Goal: Task Accomplishment & Management: Use online tool/utility

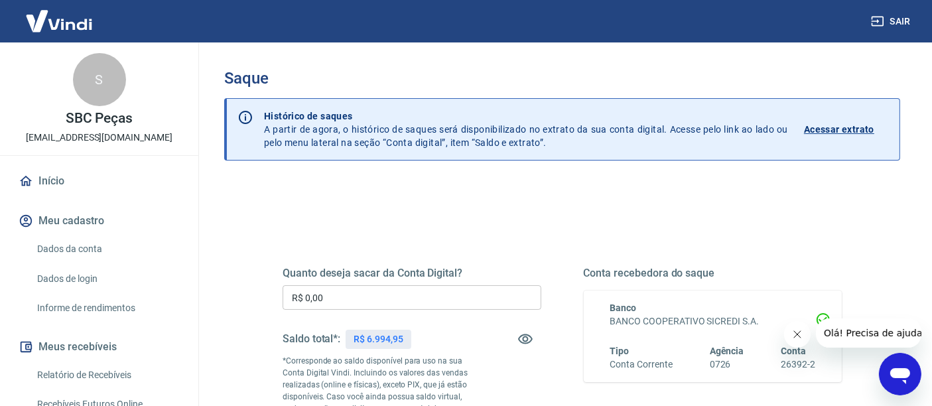
click at [361, 300] on input "R$ 0,00" at bounding box center [411, 297] width 259 height 25
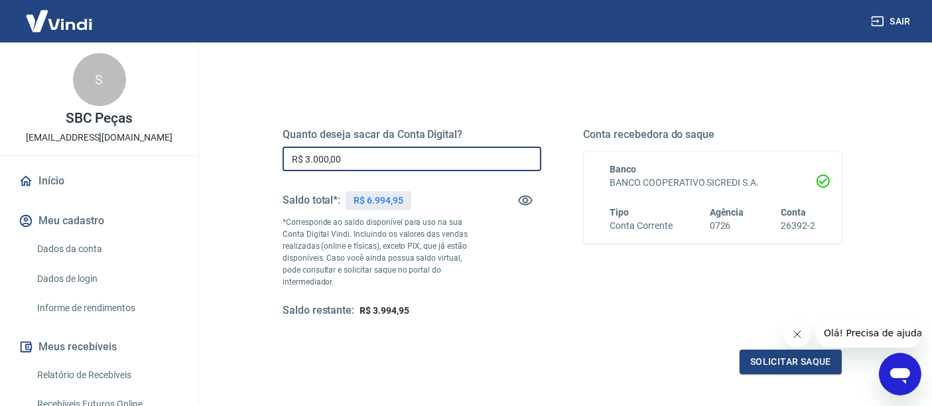
scroll to position [147, 0]
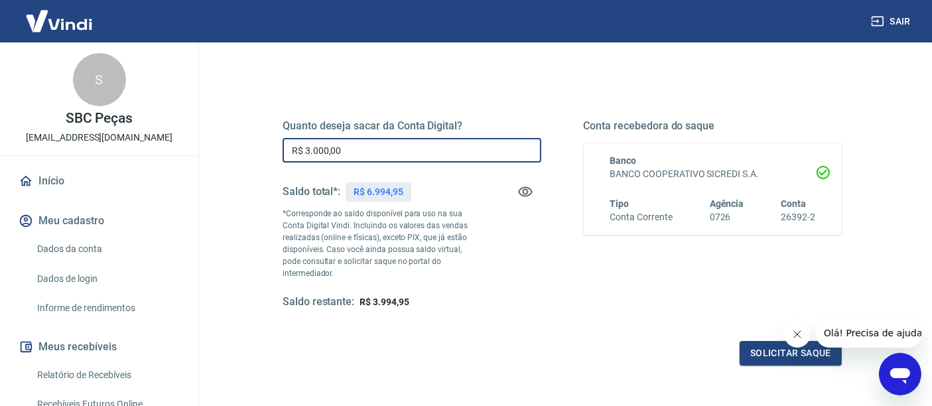
type input "R$ 3.000,00"
drag, startPoint x: 794, startPoint y: 329, endPoint x: 1560, endPoint y: 661, distance: 834.8
click at [795, 329] on icon "Fechar mensagem da empresa" at bounding box center [796, 333] width 11 height 11
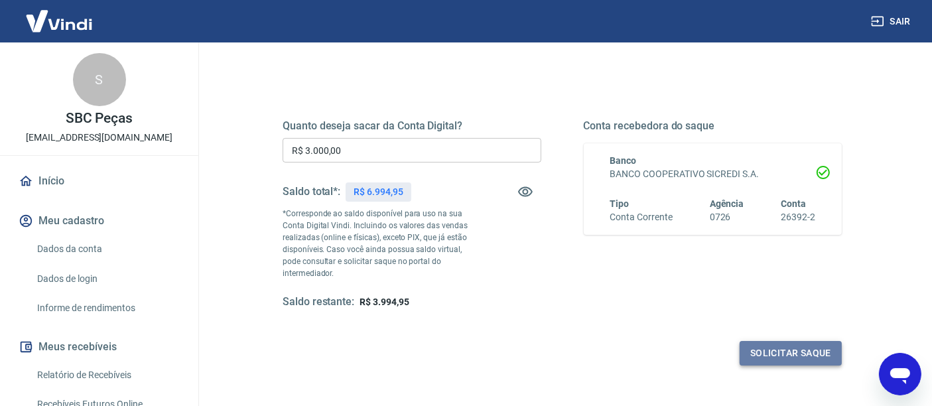
click at [772, 343] on button "Solicitar saque" at bounding box center [790, 353] width 102 height 25
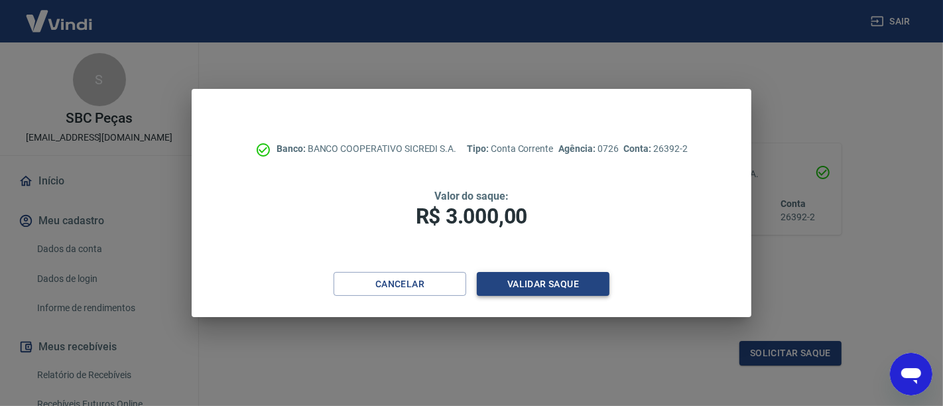
click at [558, 290] on button "Validar saque" at bounding box center [543, 284] width 133 height 25
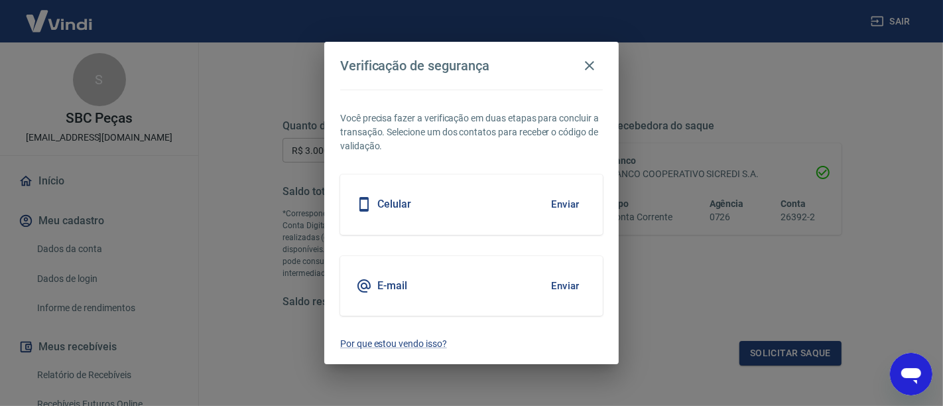
click at [407, 294] on div "E-mail Enviar" at bounding box center [471, 286] width 263 height 60
click at [559, 277] on button "Enviar" at bounding box center [565, 286] width 43 height 28
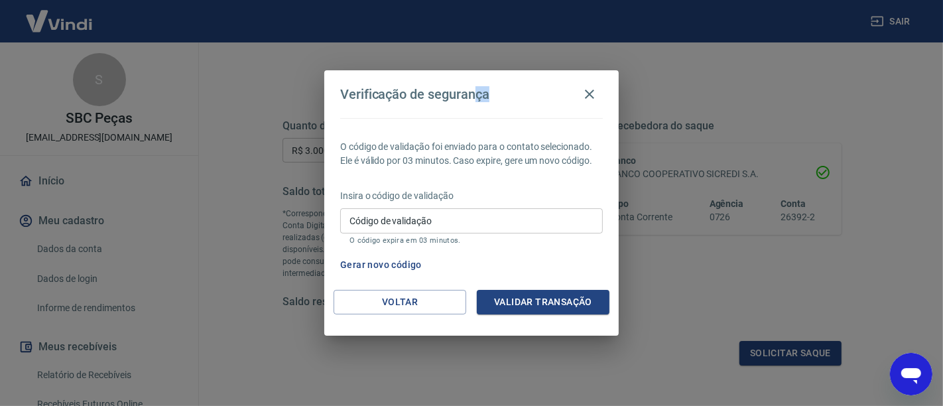
drag, startPoint x: 489, startPoint y: 88, endPoint x: 542, endPoint y: 9, distance: 95.1
click at [473, 92] on div "Verificação de segurança" at bounding box center [471, 94] width 263 height 27
click at [399, 267] on button "Gerar novo código" at bounding box center [381, 265] width 92 height 25
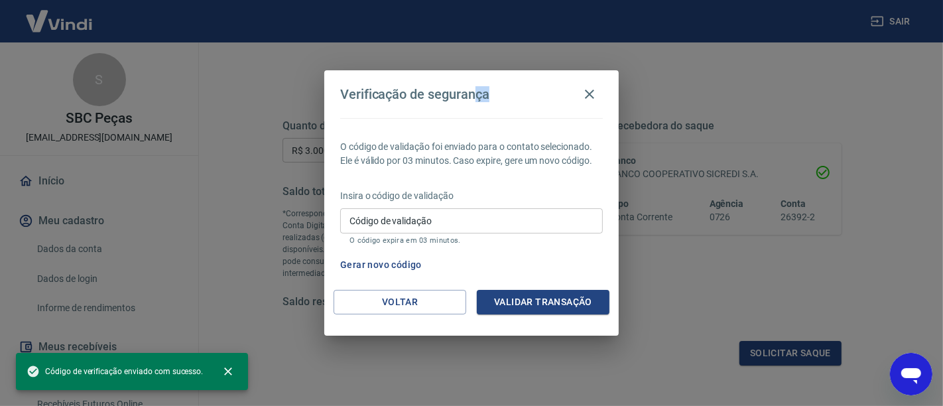
click at [381, 217] on div "Código de validação Código de validação O código expira em 03 minutos." at bounding box center [471, 226] width 263 height 36
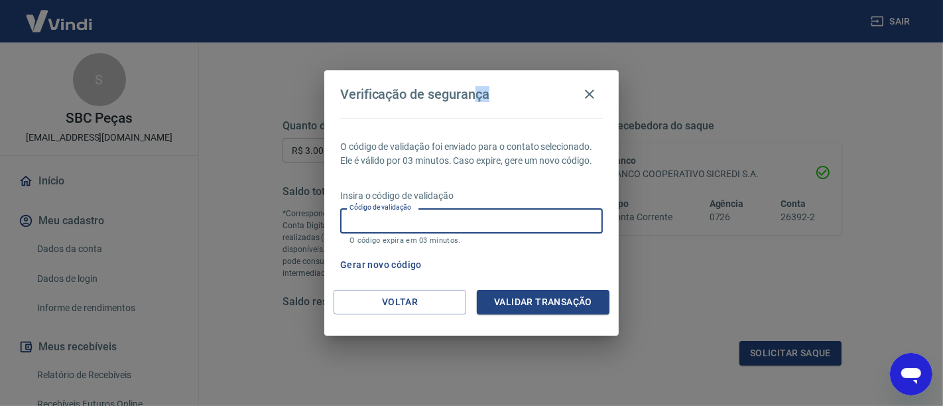
paste input "779329"
type input "779329"
click at [543, 298] on button "Validar transação" at bounding box center [543, 302] width 133 height 25
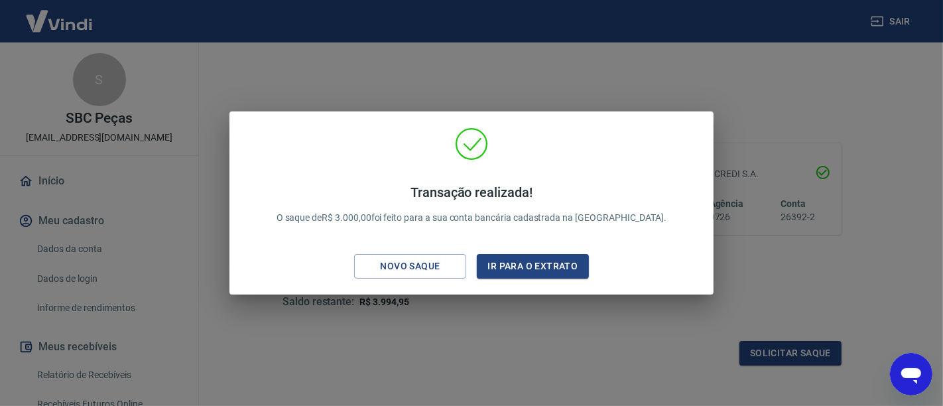
drag, startPoint x: 532, startPoint y: 272, endPoint x: 452, endPoint y: 308, distance: 88.1
click at [452, 308] on div "Transação realizada! O saque de R$ 3.000,00 foi feito para a sua conta bancária…" at bounding box center [471, 203] width 943 height 406
click at [424, 277] on button "Novo saque" at bounding box center [410, 266] width 112 height 25
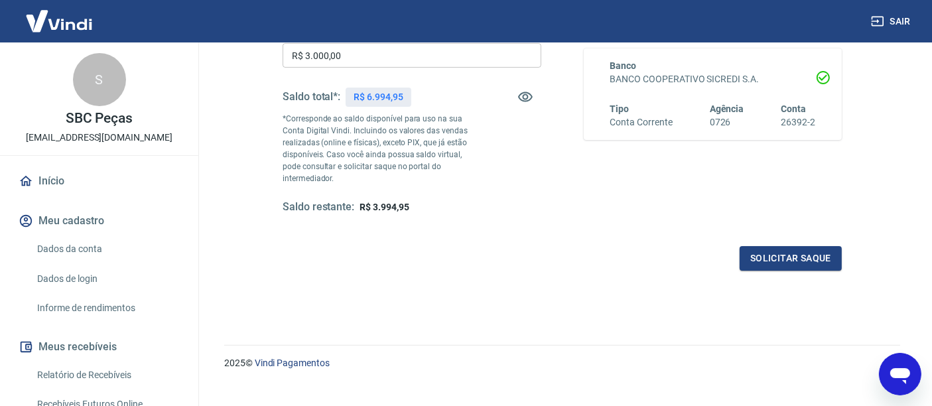
scroll to position [260, 0]
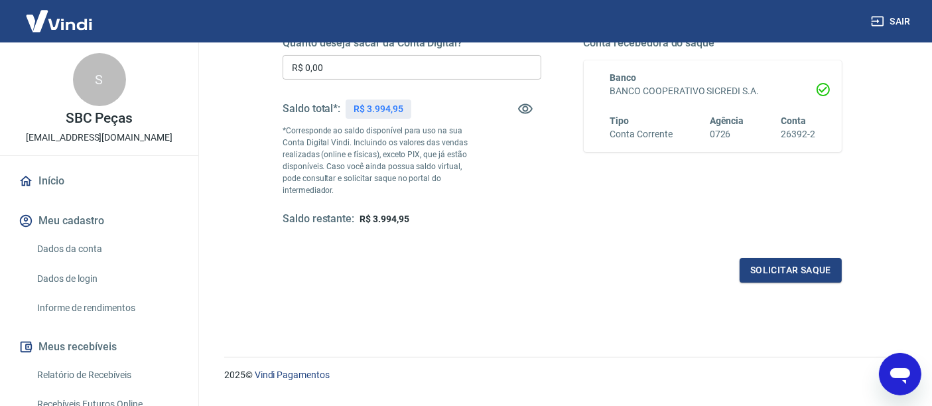
scroll to position [260, 0]
